Goal: Manage account settings

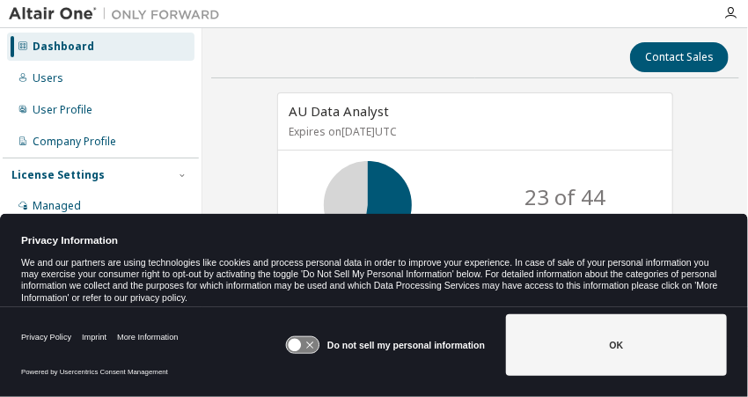
click at [354, 338] on div "Do not sell my personal information" at bounding box center [385, 345] width 200 height 62
click at [317, 344] on icon at bounding box center [302, 345] width 33 height 17
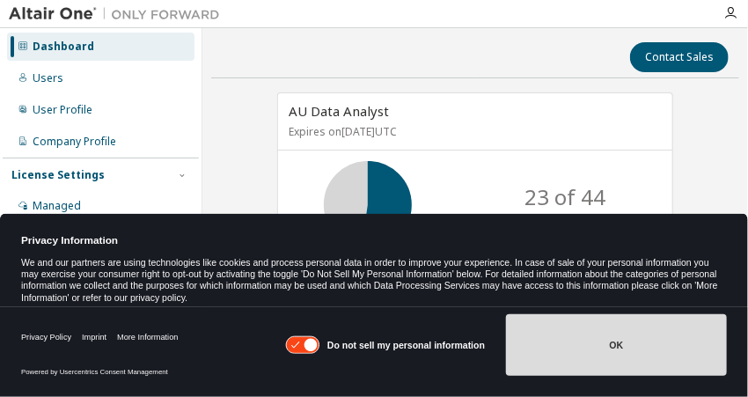
click at [542, 354] on button "OK" at bounding box center [616, 345] width 221 height 62
